Goal: Complete application form: Complete application form

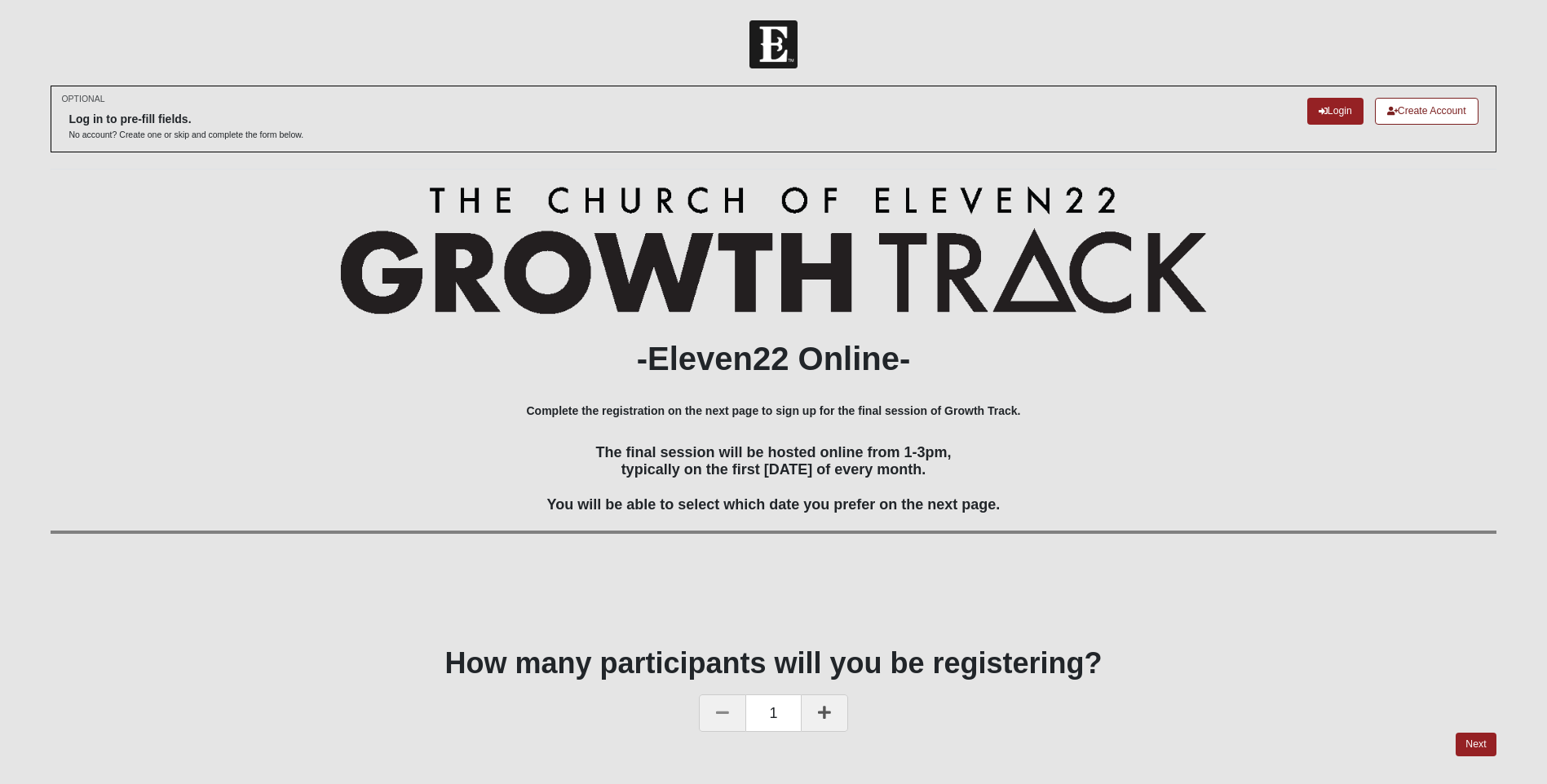
scroll to position [46, 0]
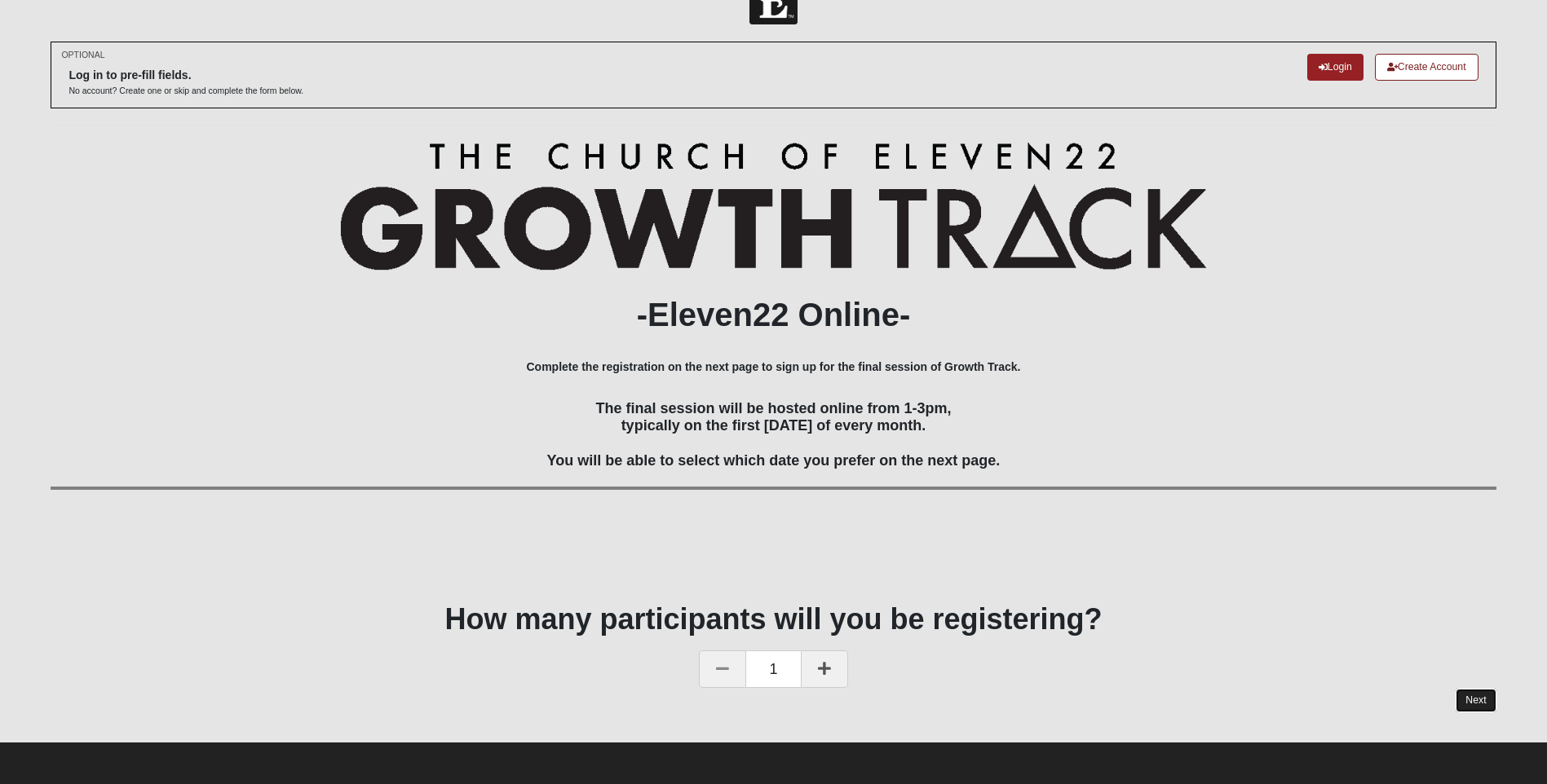
click at [1471, 692] on link "Next" at bounding box center [1475, 700] width 40 height 24
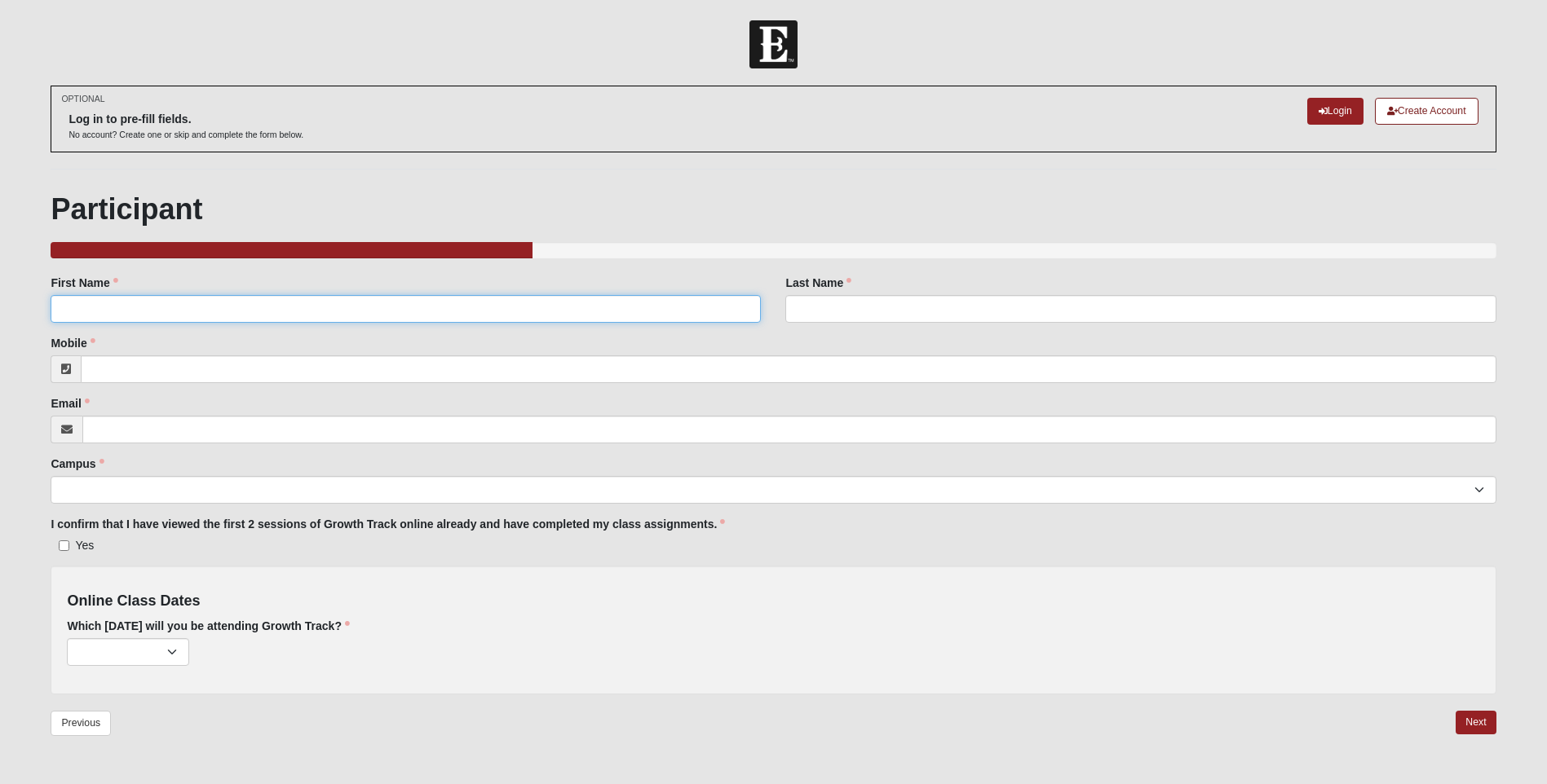
click at [122, 304] on input "First Name" at bounding box center [405, 308] width 710 height 28
type input "[PERSON_NAME]"
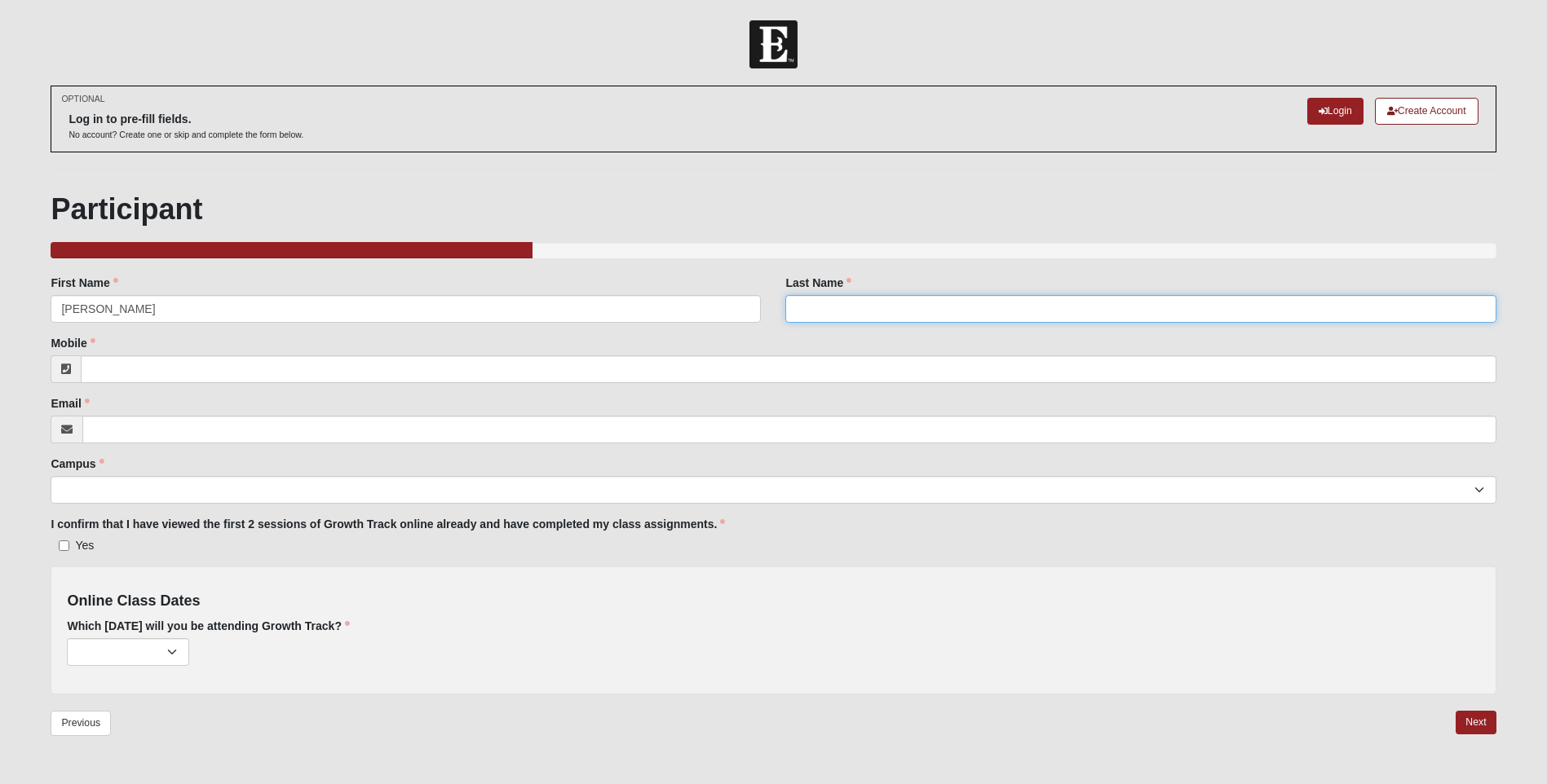
type input "[PERSON_NAME]"
type input "3865460442"
type input "[EMAIL_ADDRESS][DOMAIN_NAME]"
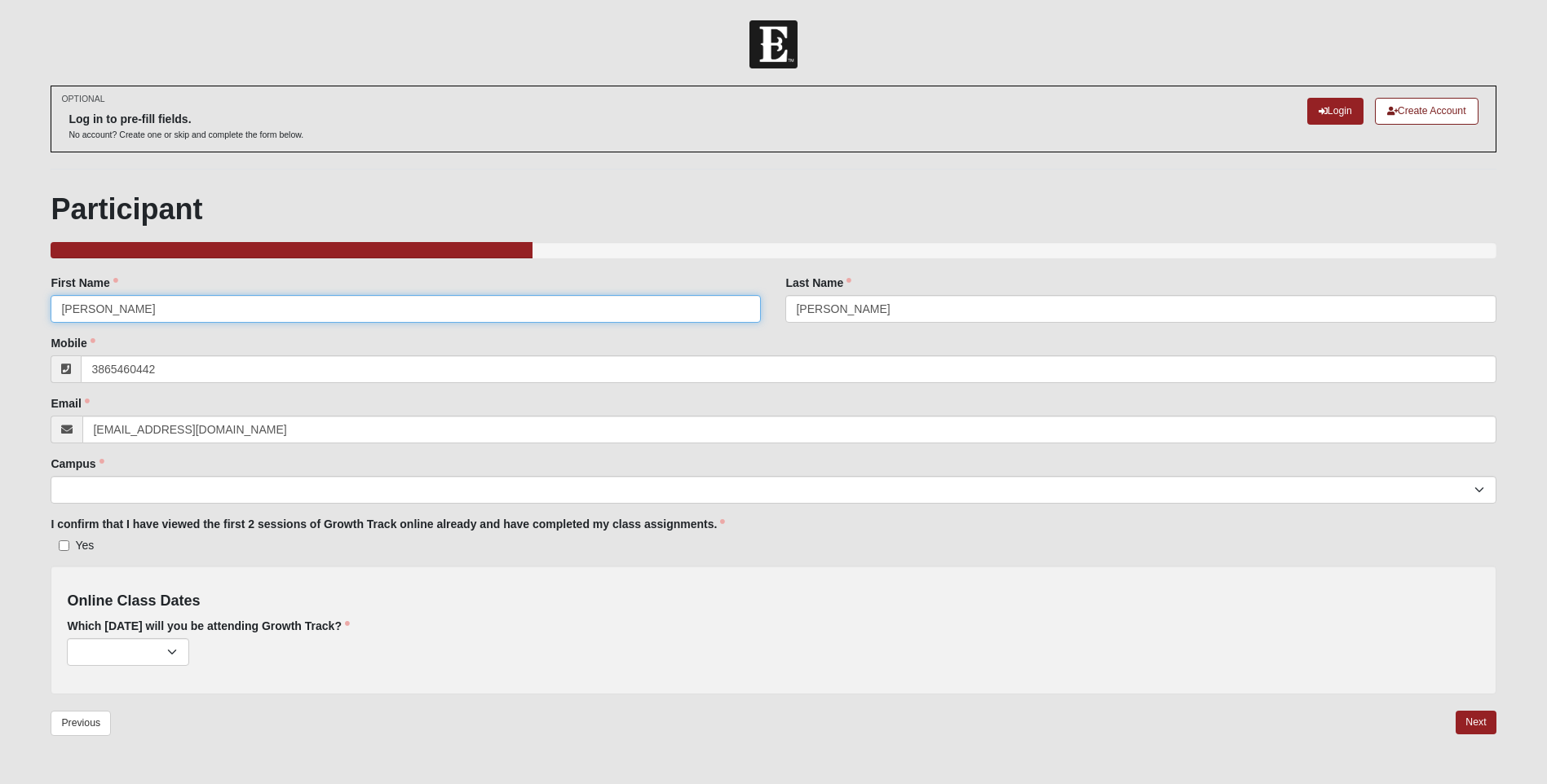
type input "[PHONE_NUMBER]"
type input "[PERSON_NAME]"
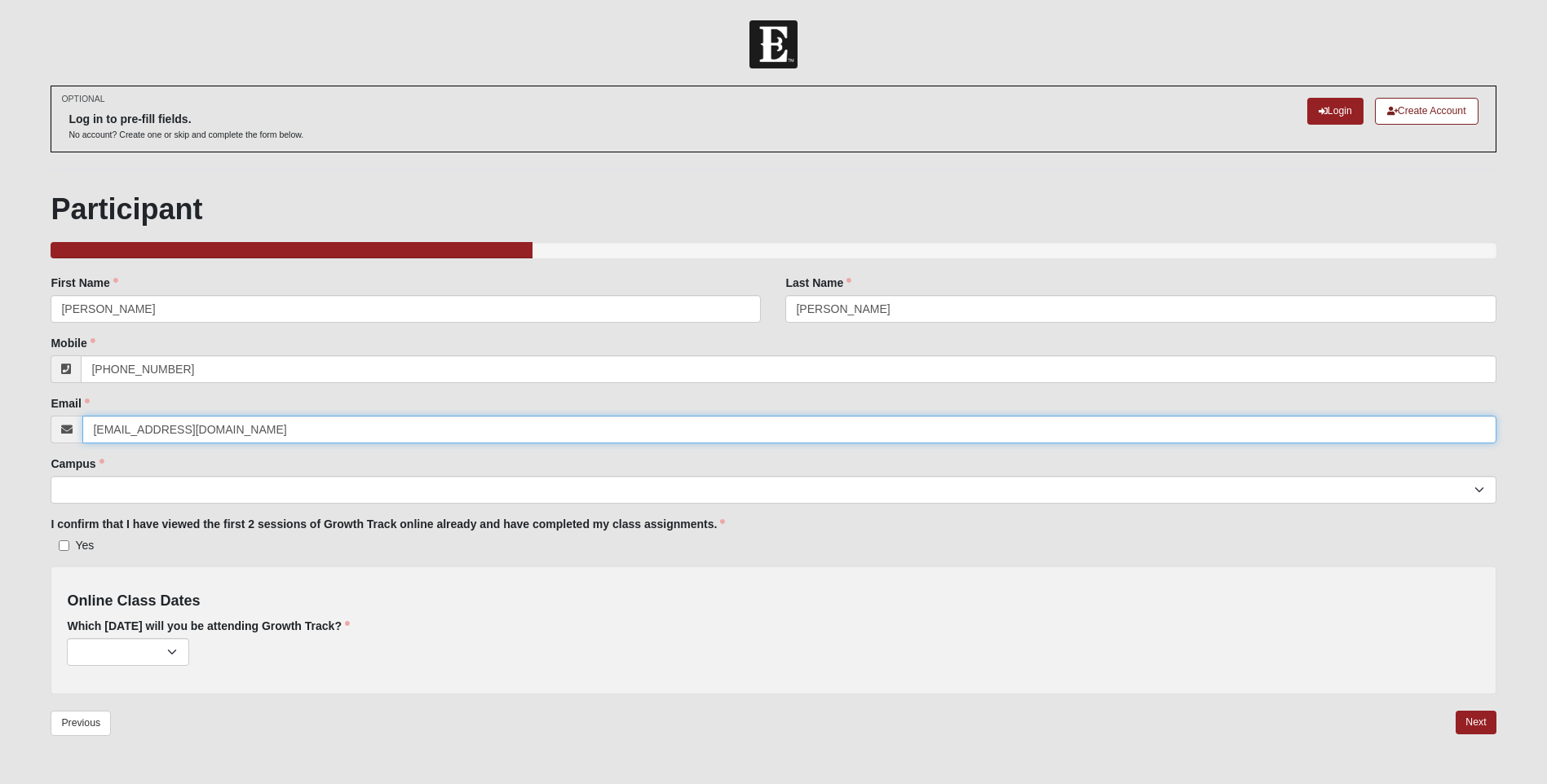
click at [453, 424] on input "[EMAIL_ADDRESS][DOMAIN_NAME]" at bounding box center [788, 429] width 1413 height 28
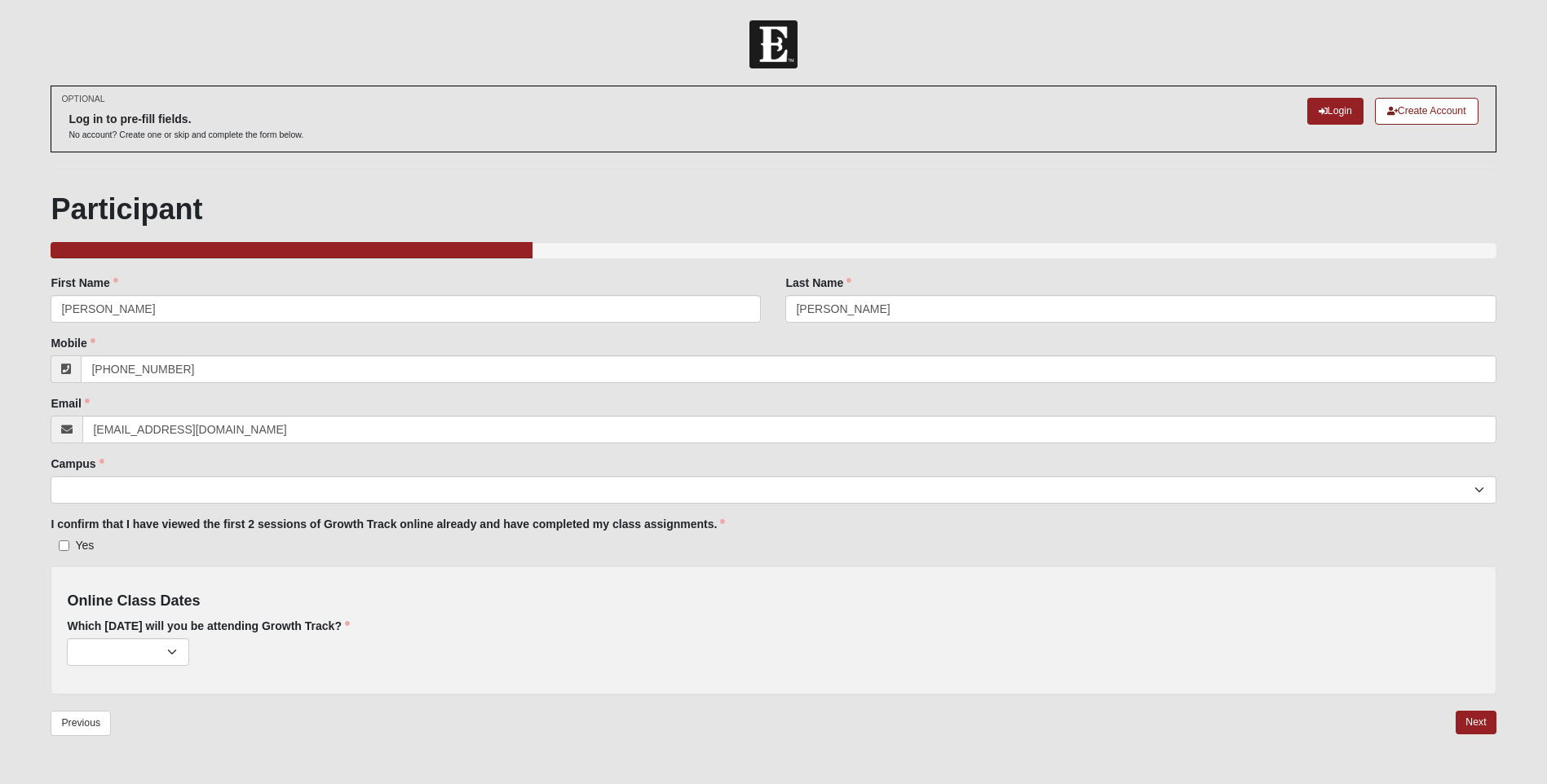
click at [453, 459] on div "Campus [GEOGRAPHIC_DATA] Eleven22 Online [PERSON_NAME][GEOGRAPHIC_DATA] Jesup M…" at bounding box center [773, 479] width 1445 height 48
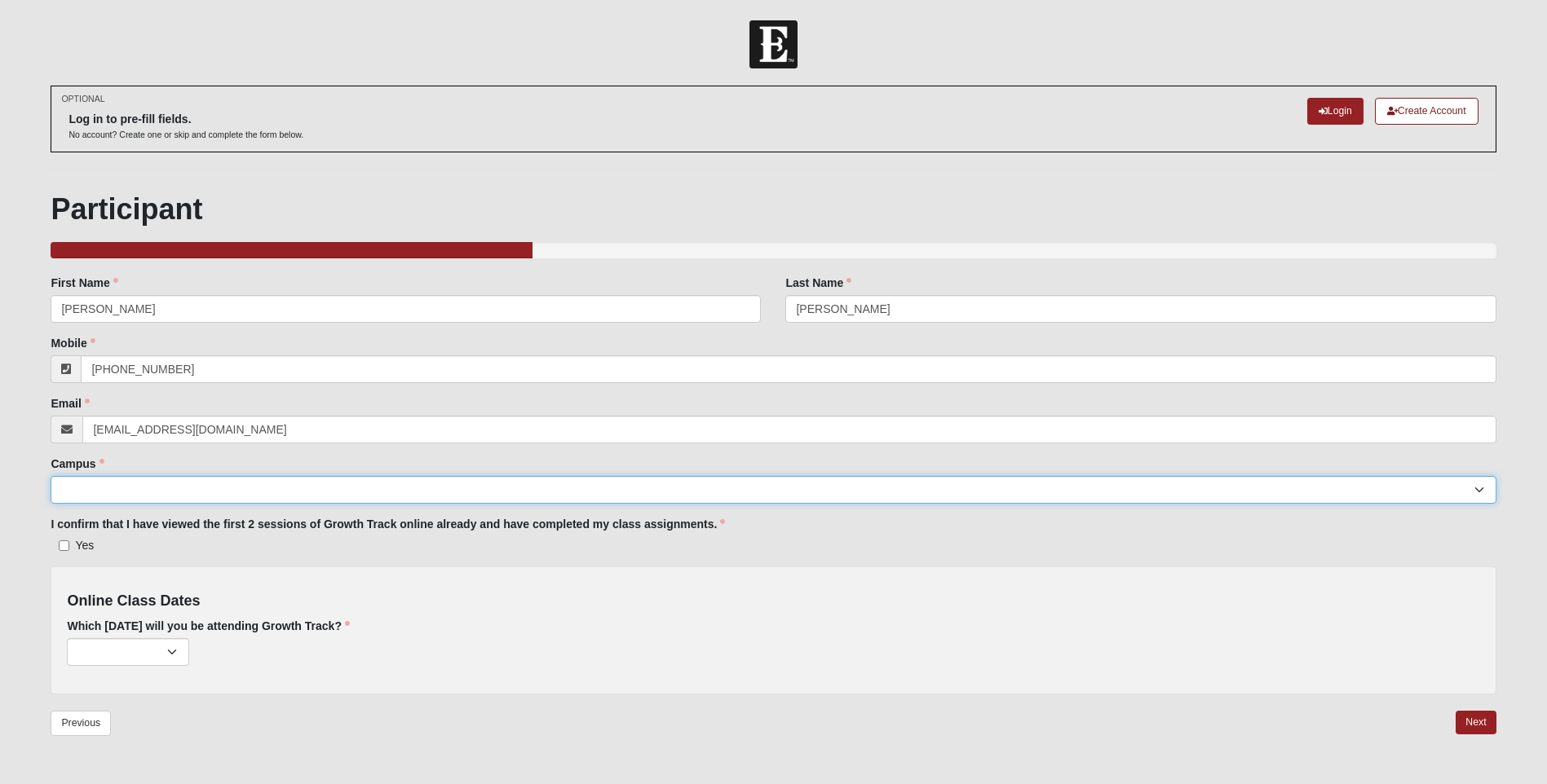
click at [205, 486] on select "Arlington Baymeadows Eleven22 Online [PERSON_NAME][GEOGRAPHIC_DATA] Jesup [GEOG…" at bounding box center [773, 489] width 1445 height 28
select select "21"
click at [51, 476] on select "Arlington Baymeadows Eleven22 Online [PERSON_NAME][GEOGRAPHIC_DATA] Jesup [GEOG…" at bounding box center [773, 489] width 1445 height 28
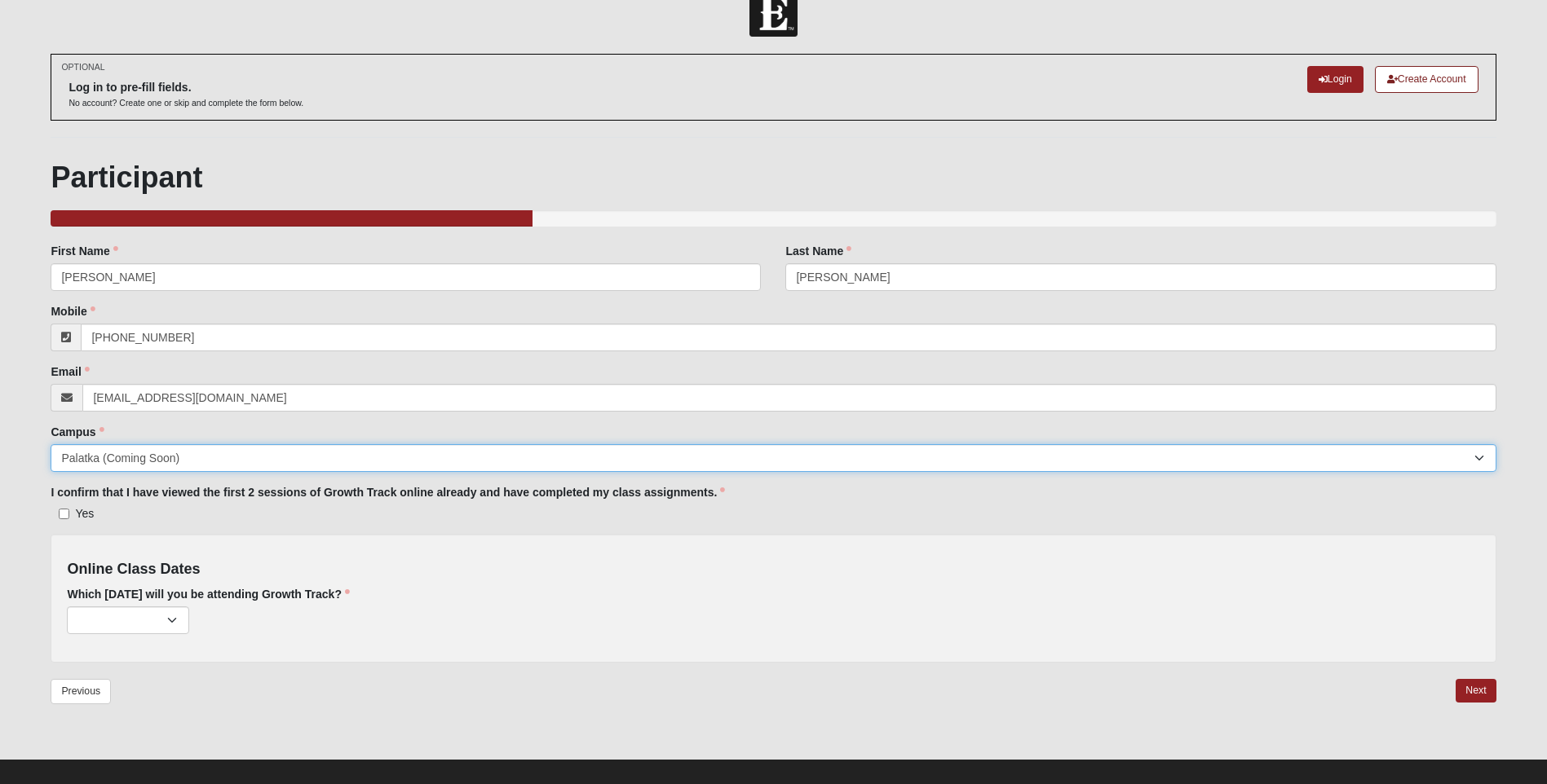
scroll to position [49, 0]
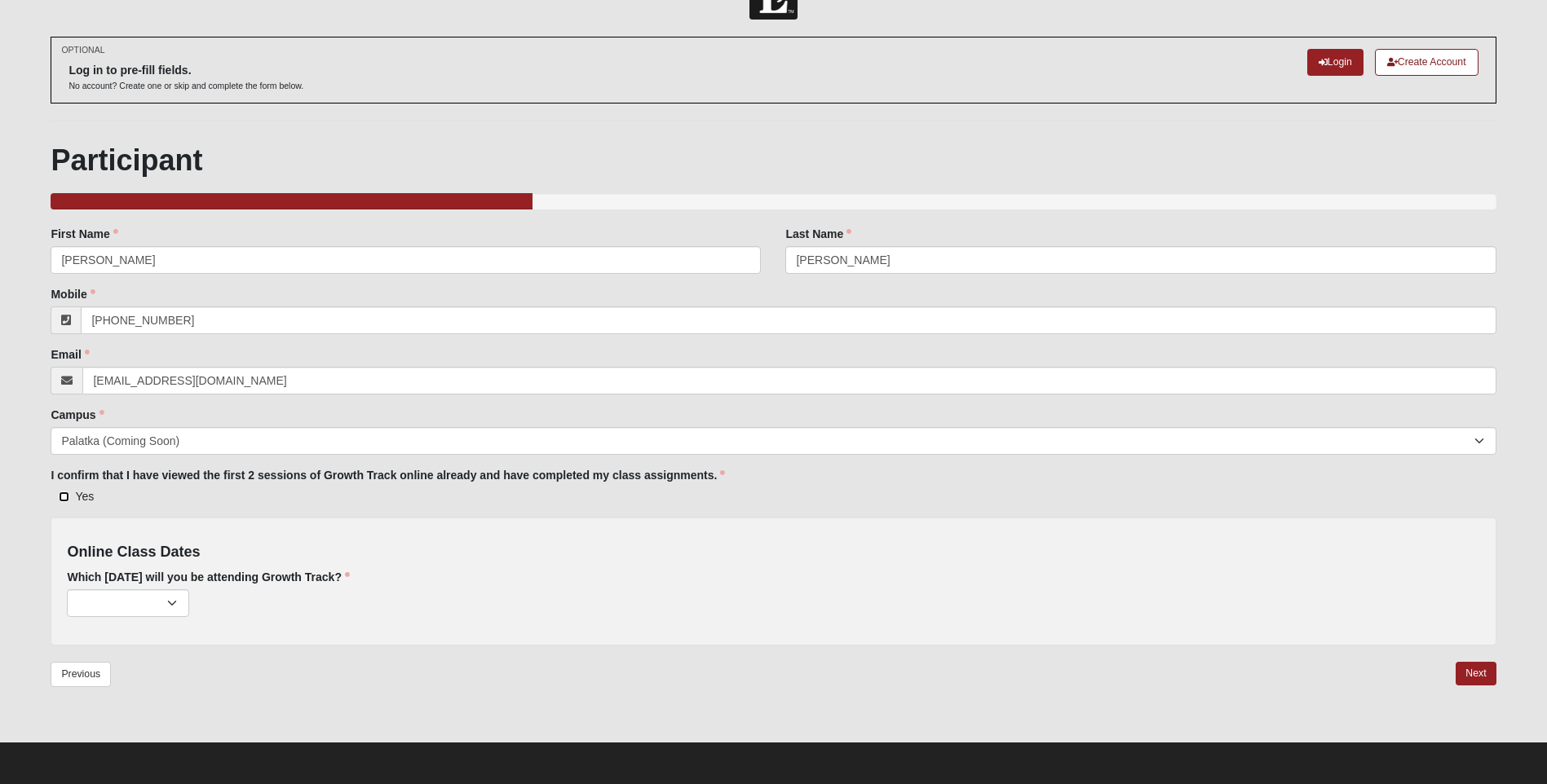
click at [63, 493] on input "Yes" at bounding box center [63, 497] width 11 height 11
checkbox input "true"
click at [173, 598] on select "[DATE] (196 remaining) [DATE] (191 remaining) [DATE] (198 remaining) [DATE] (20…" at bounding box center [128, 603] width 122 height 28
select select "758"
click at [67, 589] on select "[DATE] (196 remaining) [DATE] (191 remaining) [DATE] (198 remaining) [DATE] (20…" at bounding box center [128, 603] width 122 height 28
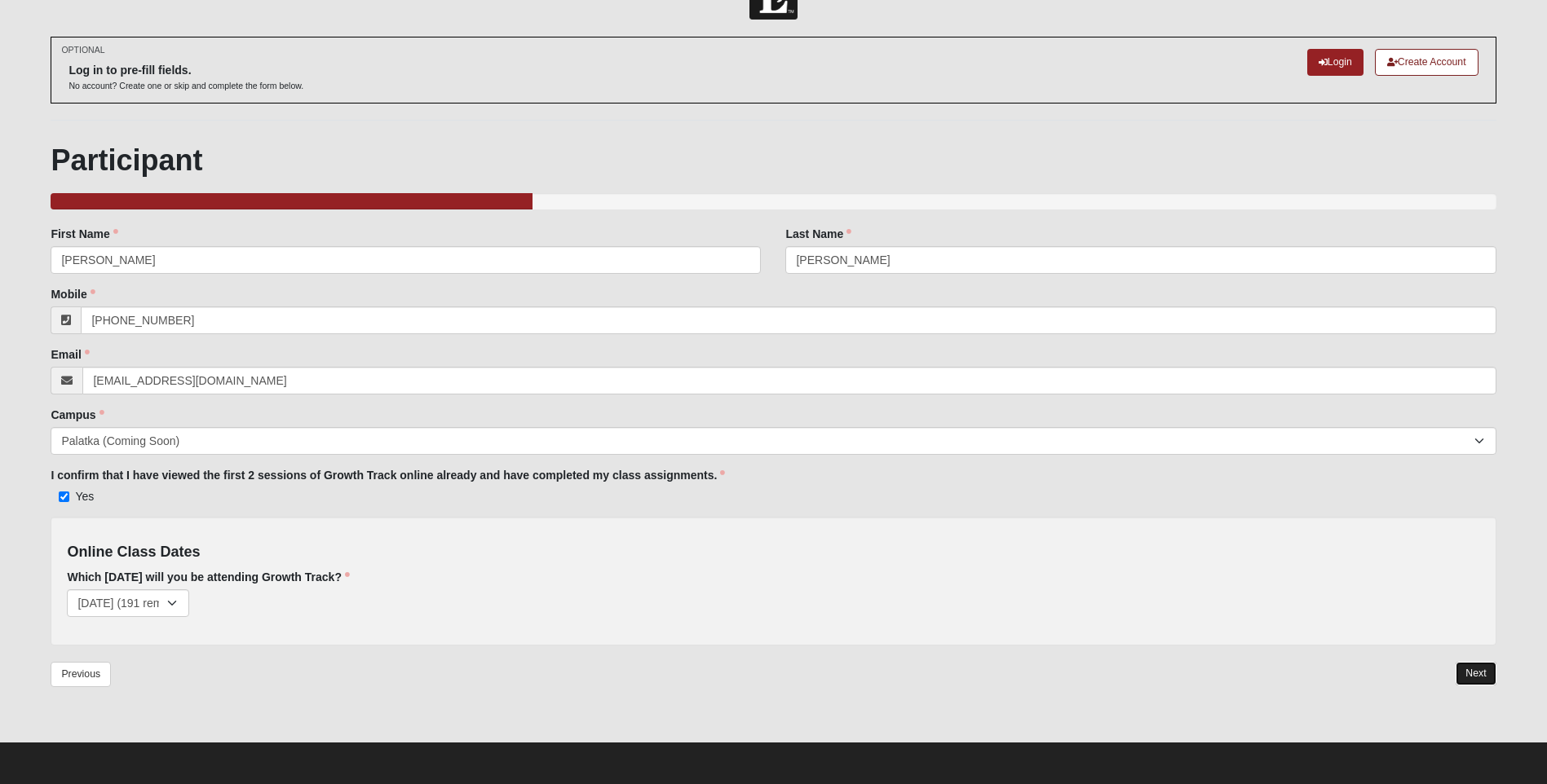
click at [1471, 674] on link "Next" at bounding box center [1475, 673] width 40 height 24
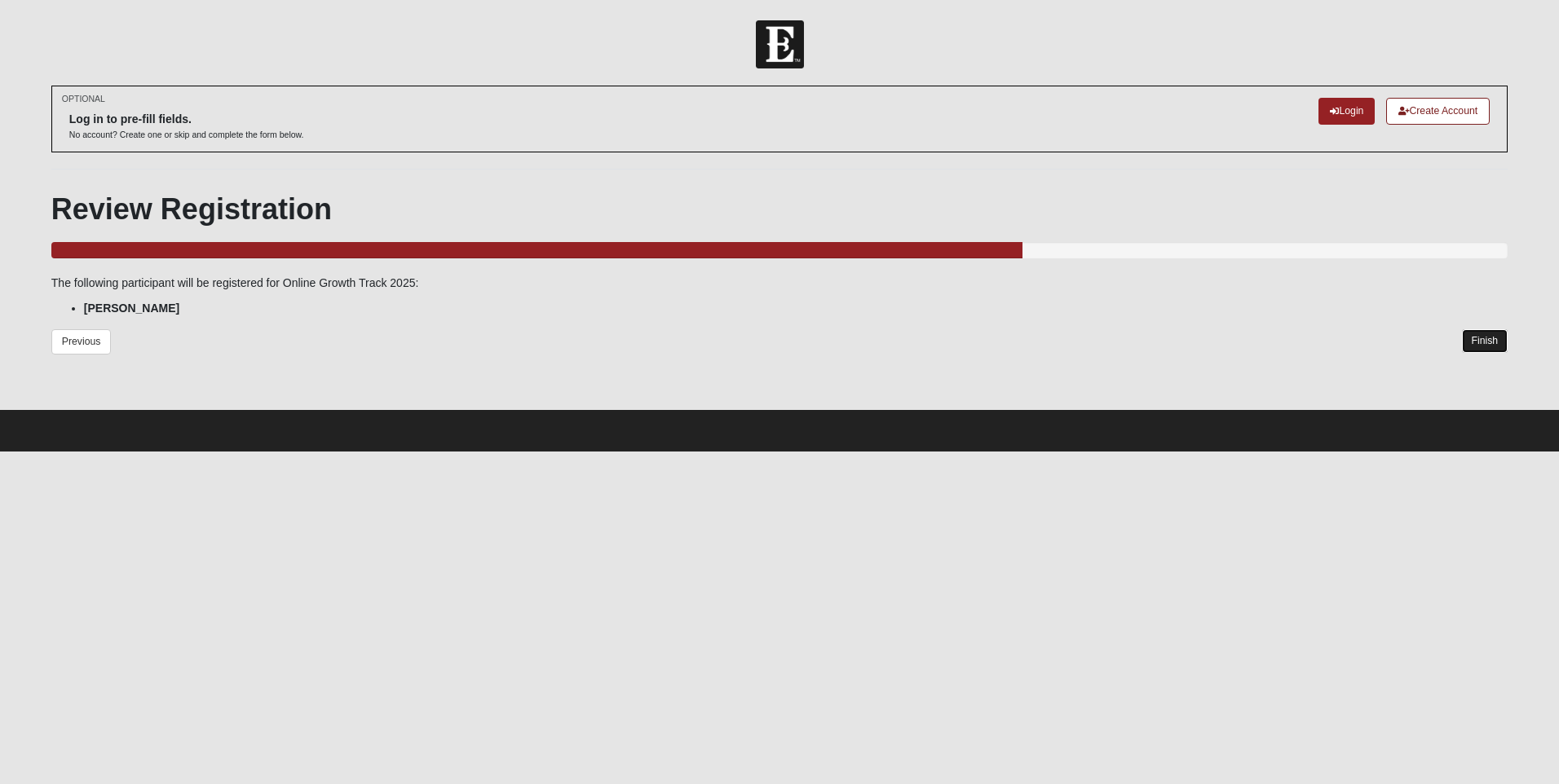
click at [1483, 334] on link "Finish" at bounding box center [1484, 341] width 47 height 24
